Goal: Use online tool/utility: Utilize a website feature to perform a specific function

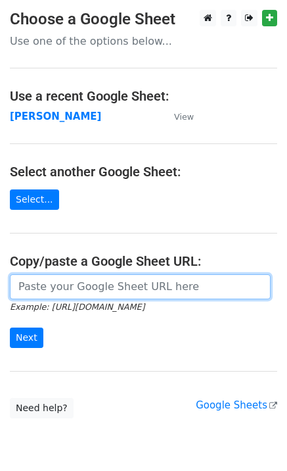
drag, startPoint x: 66, startPoint y: 289, endPoint x: 36, endPoint y: 325, distance: 46.6
click at [66, 289] on input "url" at bounding box center [140, 286] width 261 height 25
paste input "[URL][DOMAIN_NAME]"
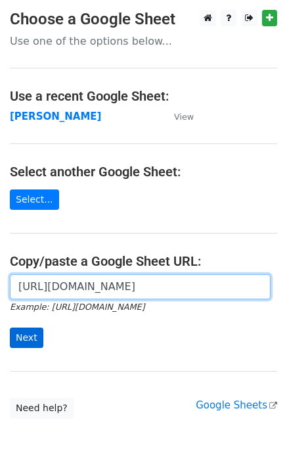
scroll to position [0, 298]
type input "[URL][DOMAIN_NAME]"
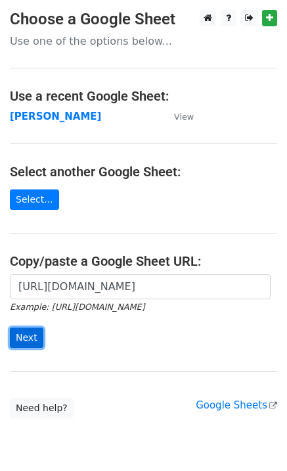
scroll to position [0, 0]
click at [23, 338] on input "Next" at bounding box center [27, 337] width 34 height 20
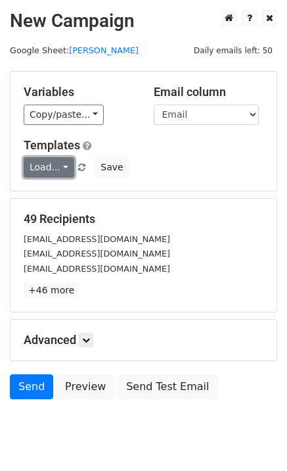
click at [55, 164] on link "Load..." at bounding box center [49, 167] width 51 height 20
